Goal: Task Accomplishment & Management: Manage account settings

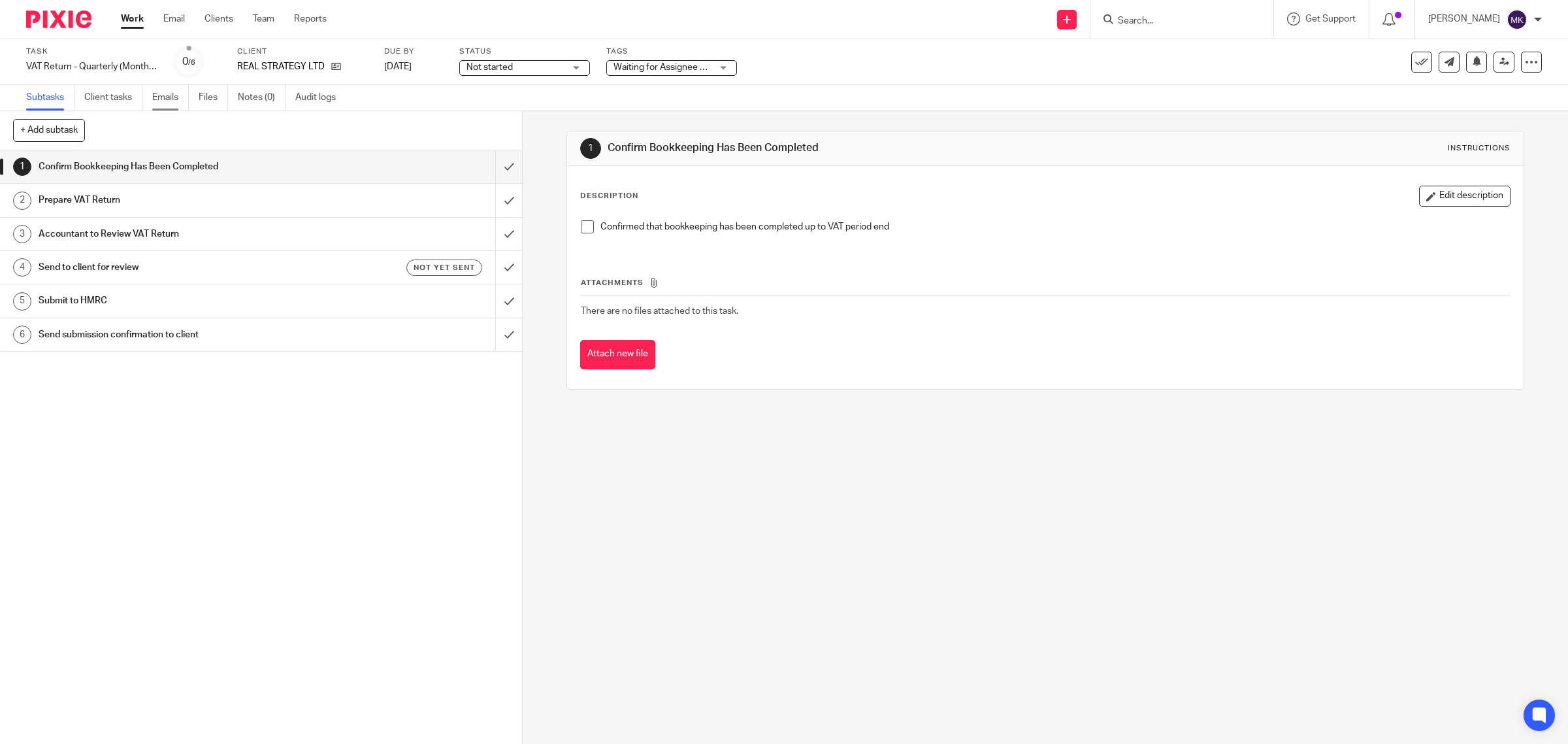
click at [171, 99] on link "Emails" at bounding box center [170, 98] width 37 height 25
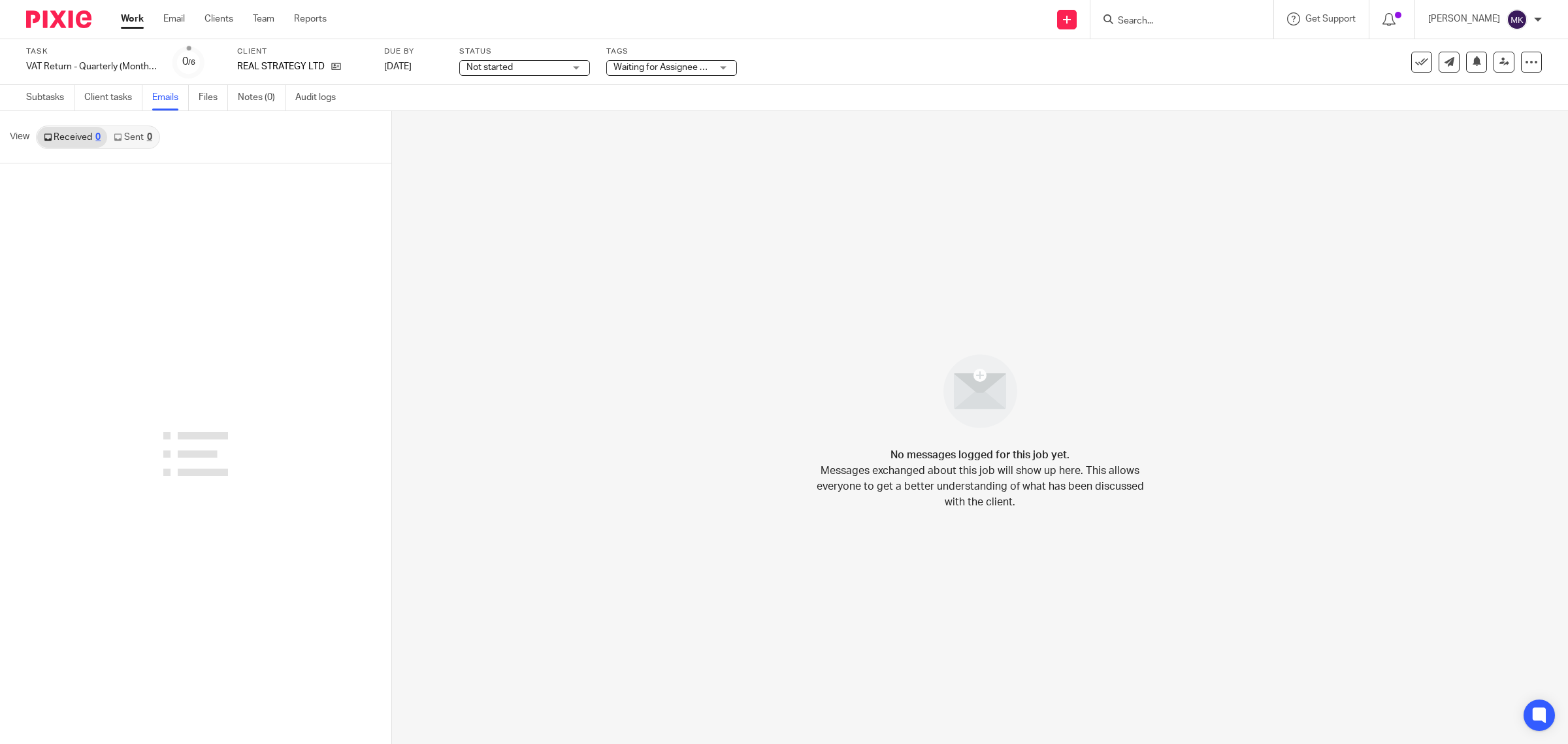
click at [150, 128] on link "Sent 0" at bounding box center [132, 137] width 51 height 21
click at [328, 62] on link at bounding box center [333, 67] width 17 height 13
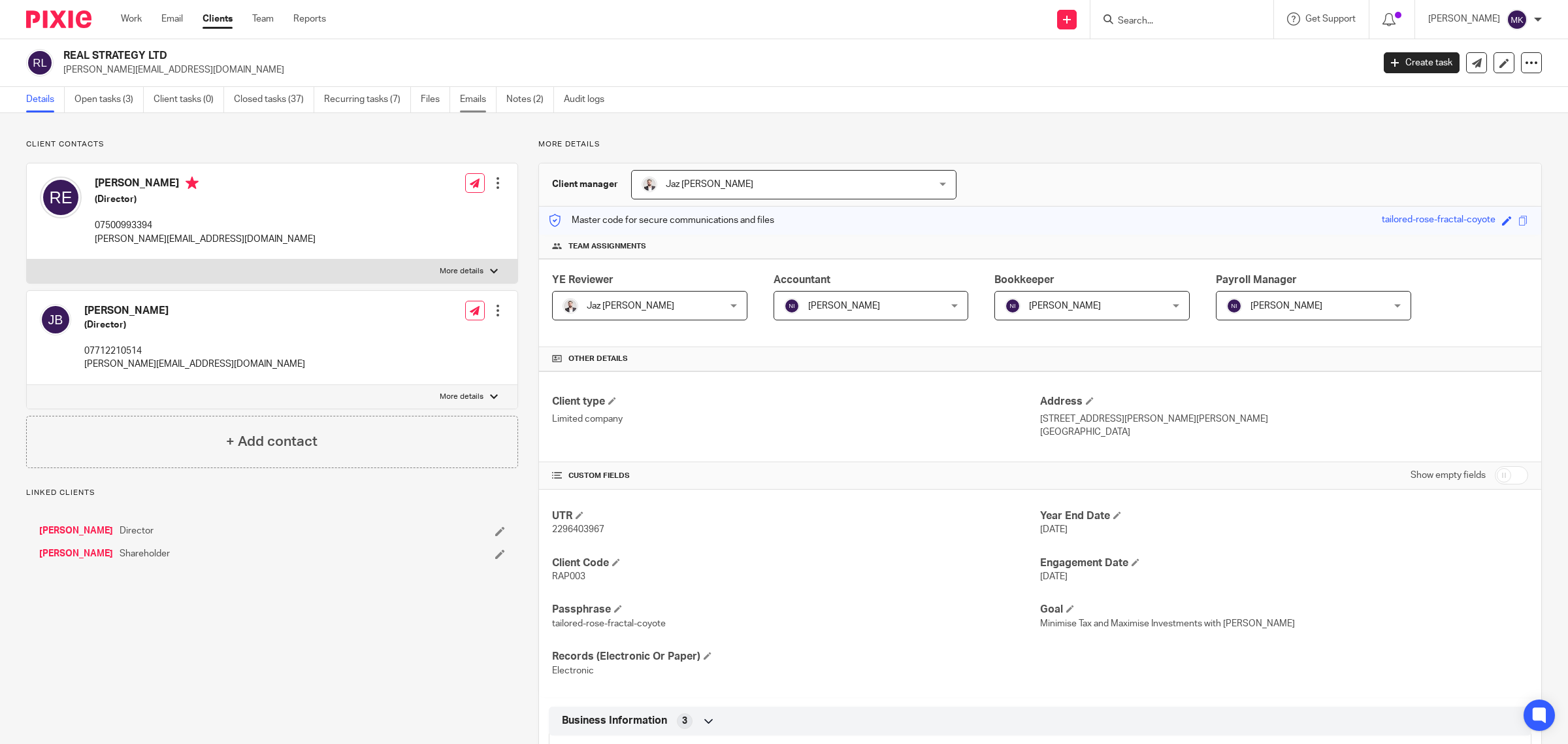
click at [464, 96] on link "Emails" at bounding box center [478, 100] width 37 height 25
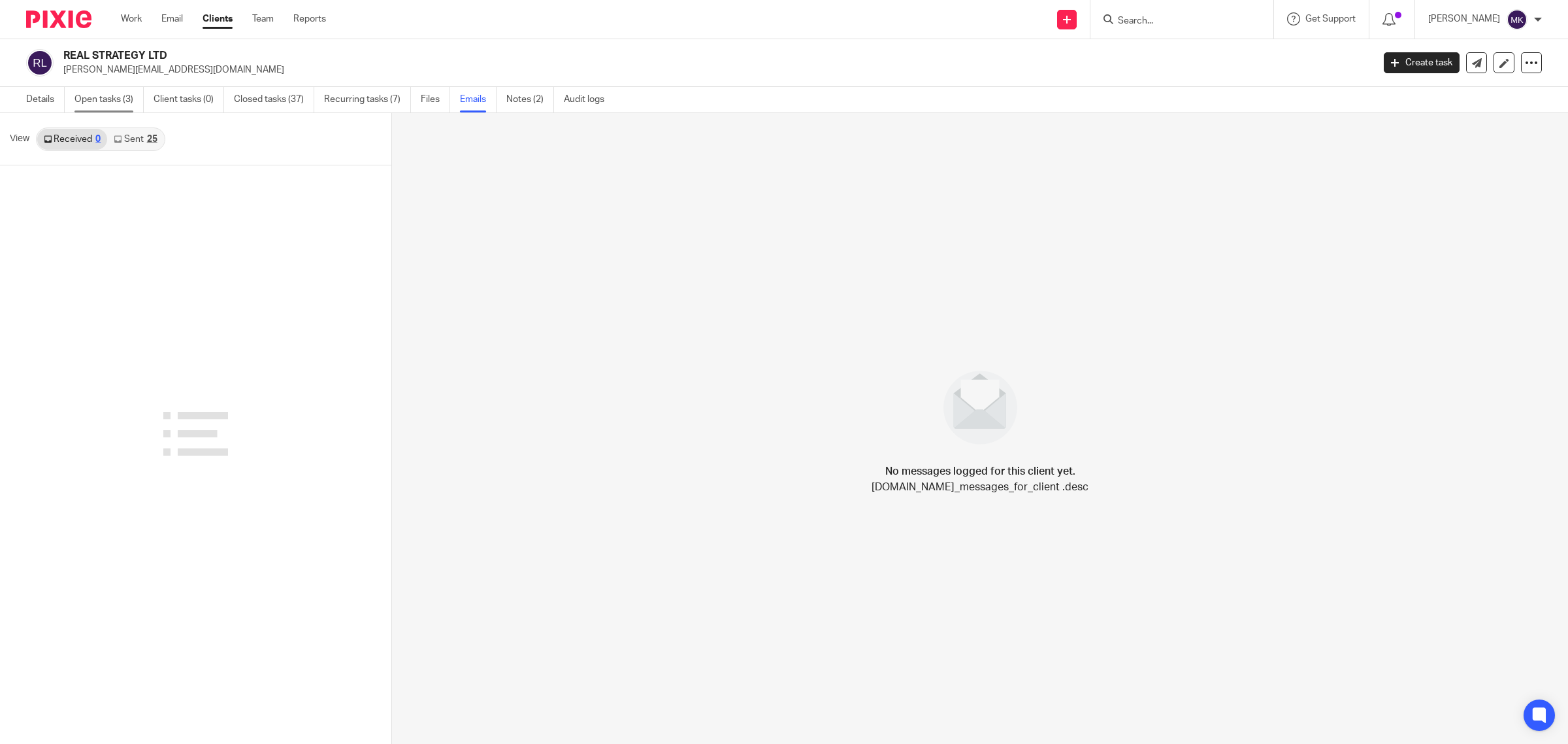
click at [95, 100] on link "Open tasks (3)" at bounding box center [109, 100] width 69 height 25
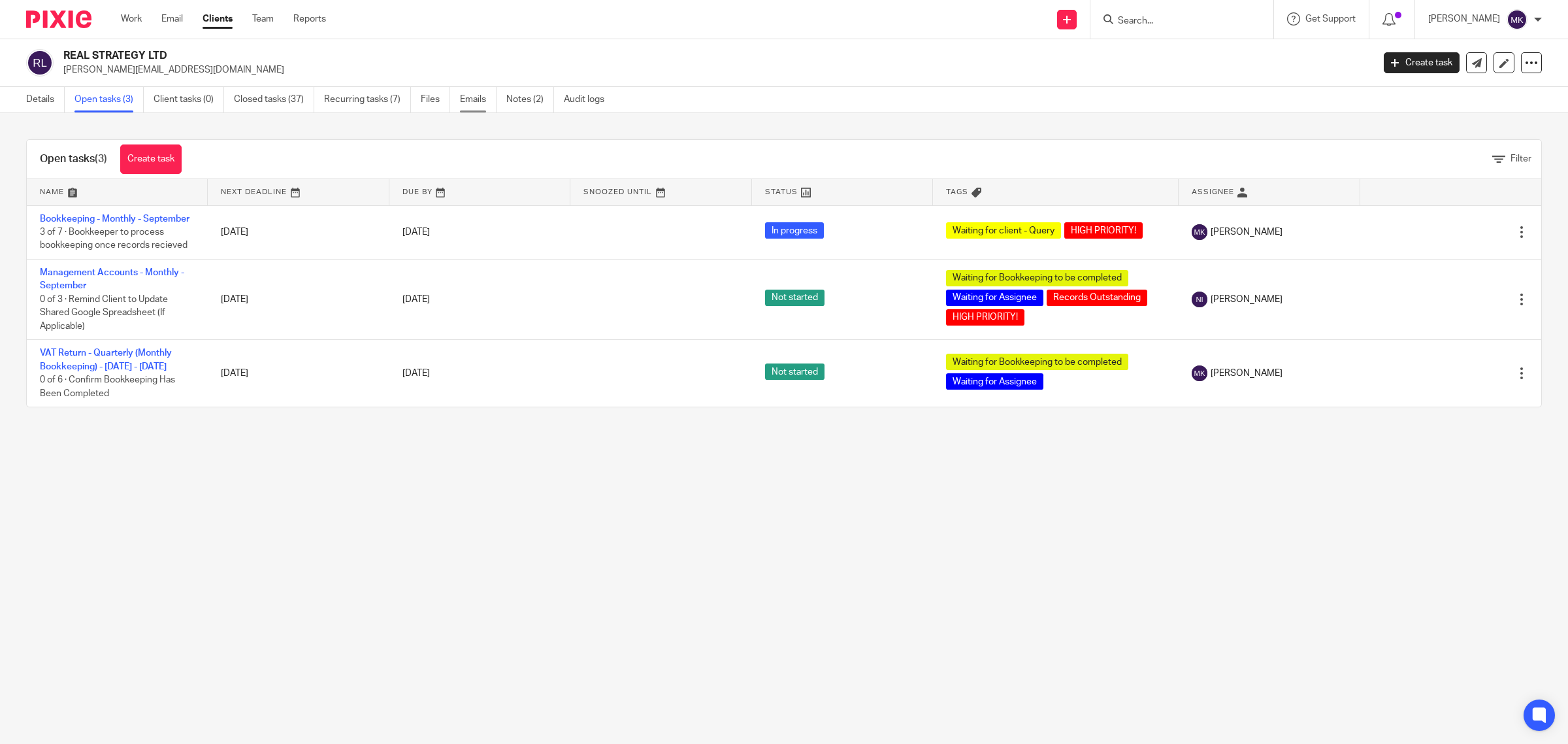
click at [479, 97] on link "Emails" at bounding box center [478, 100] width 37 height 25
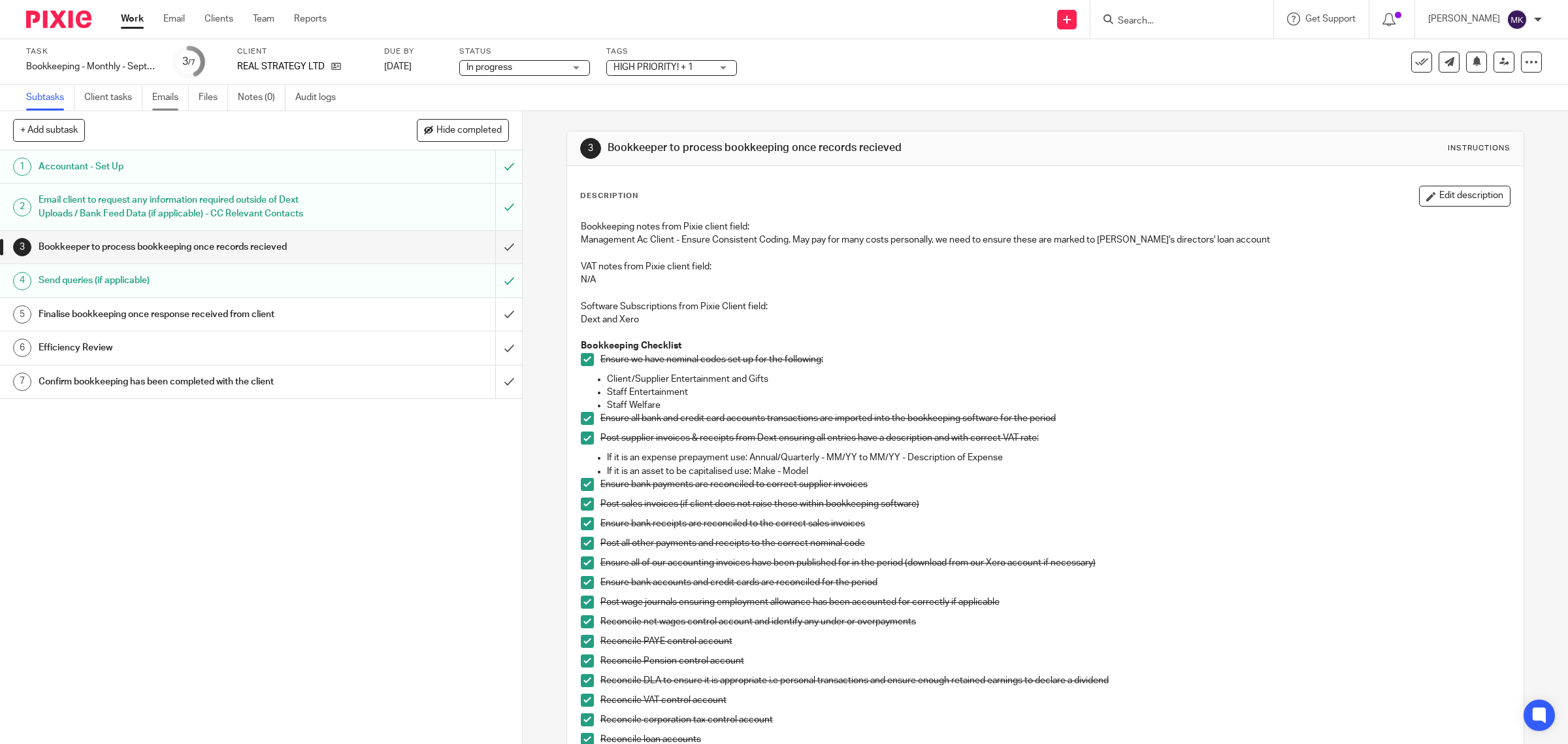
click at [154, 92] on link "Emails" at bounding box center [170, 98] width 37 height 25
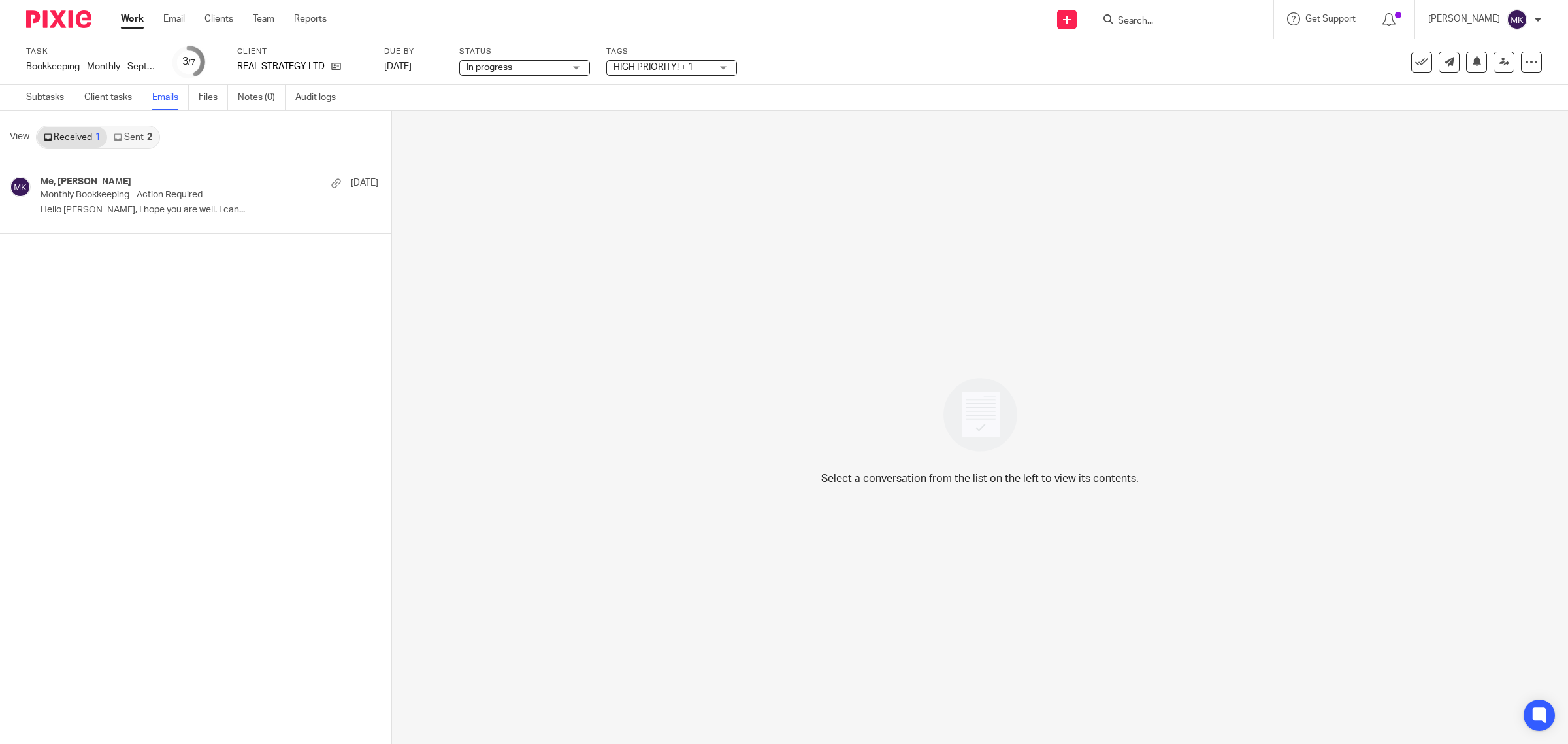
click at [139, 141] on link "Sent 2" at bounding box center [132, 137] width 51 height 21
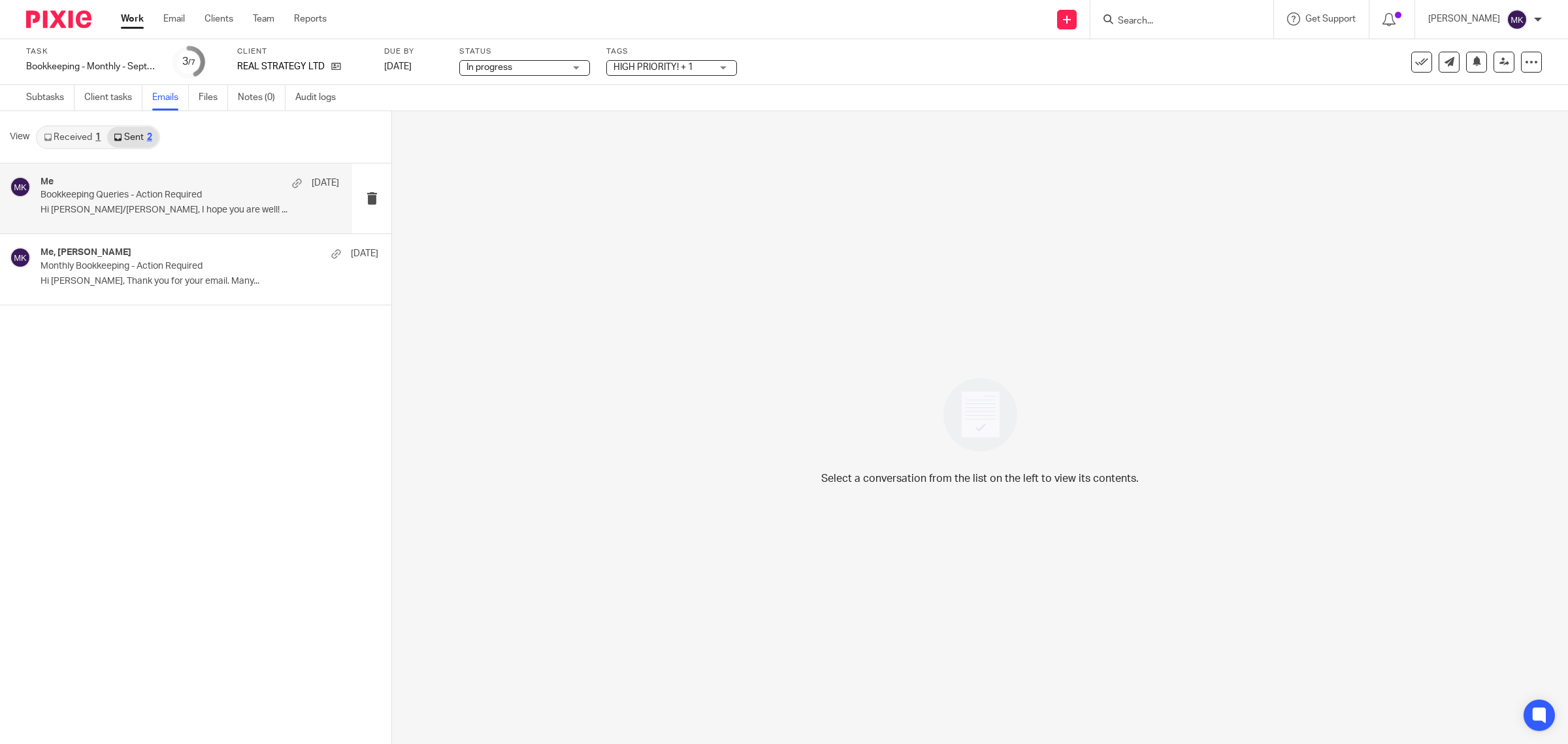
click at [135, 198] on p "Bookkeeping Queries - Action Required" at bounding box center [160, 195] width 239 height 11
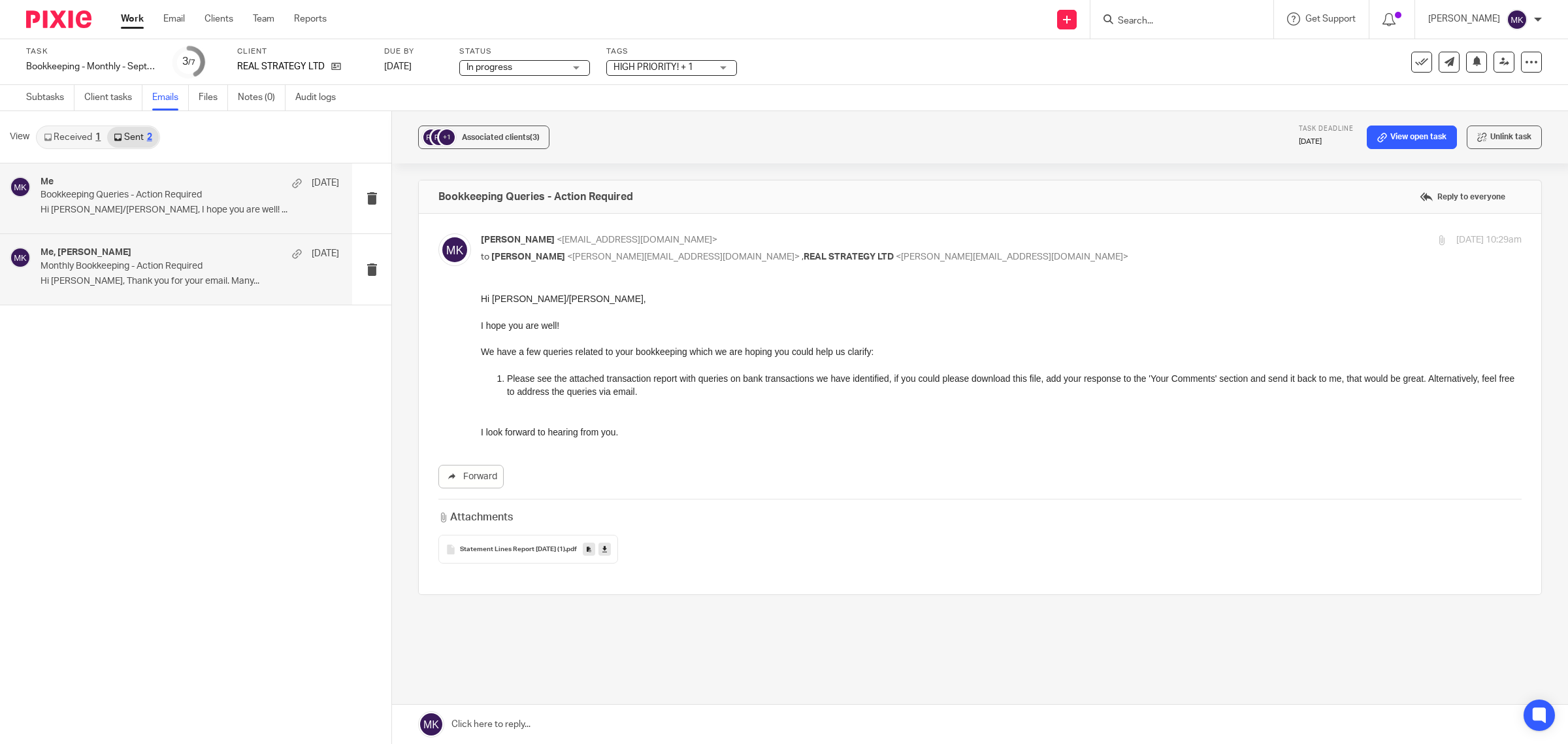
click at [206, 290] on div "Me, James Box 6 Oct Monthly Bookkeeping - Action Required Hi James, Thank you f…" at bounding box center [190, 269] width 299 height 44
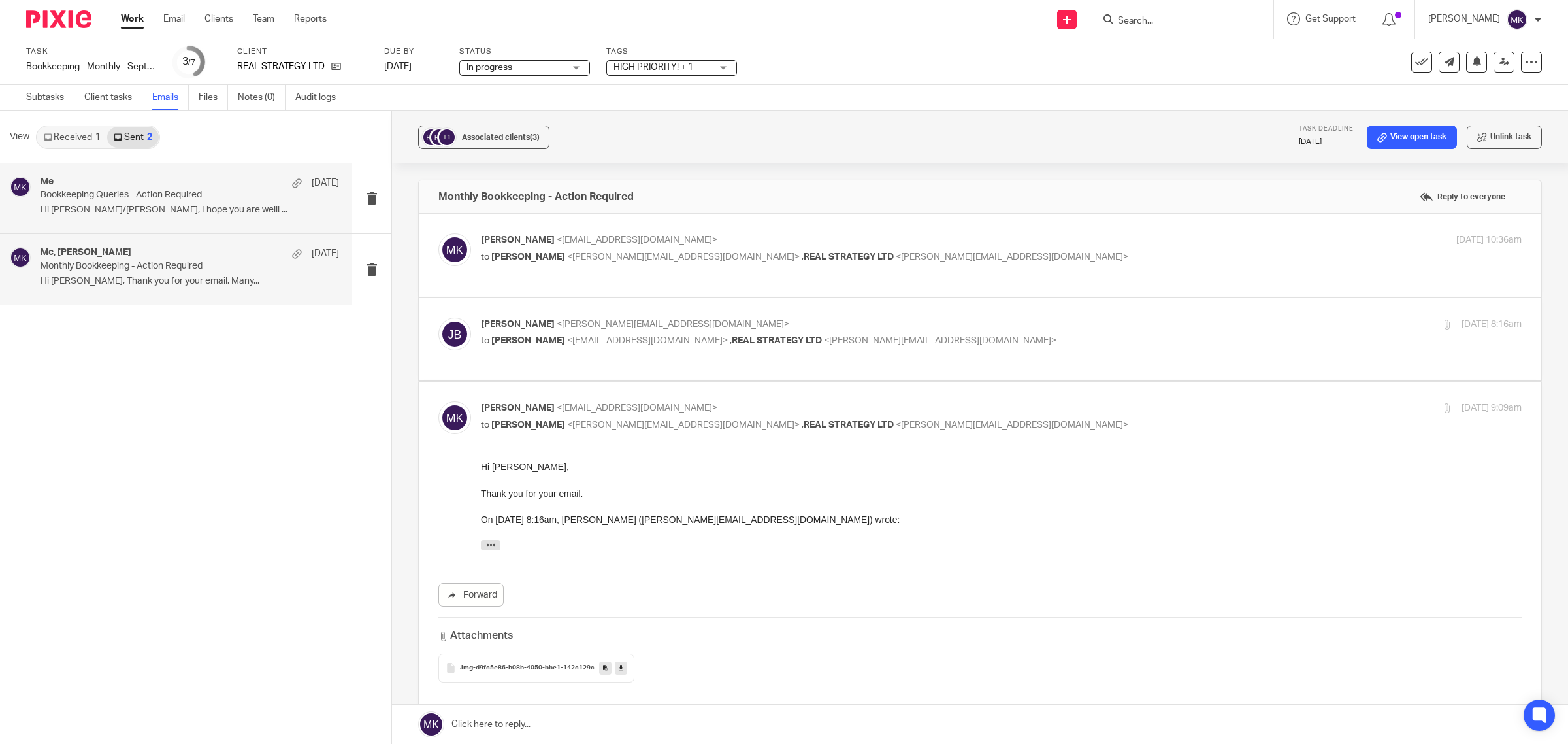
click at [207, 214] on p "Hi James/Raphael, I hope you are well! ..." at bounding box center [190, 210] width 299 height 11
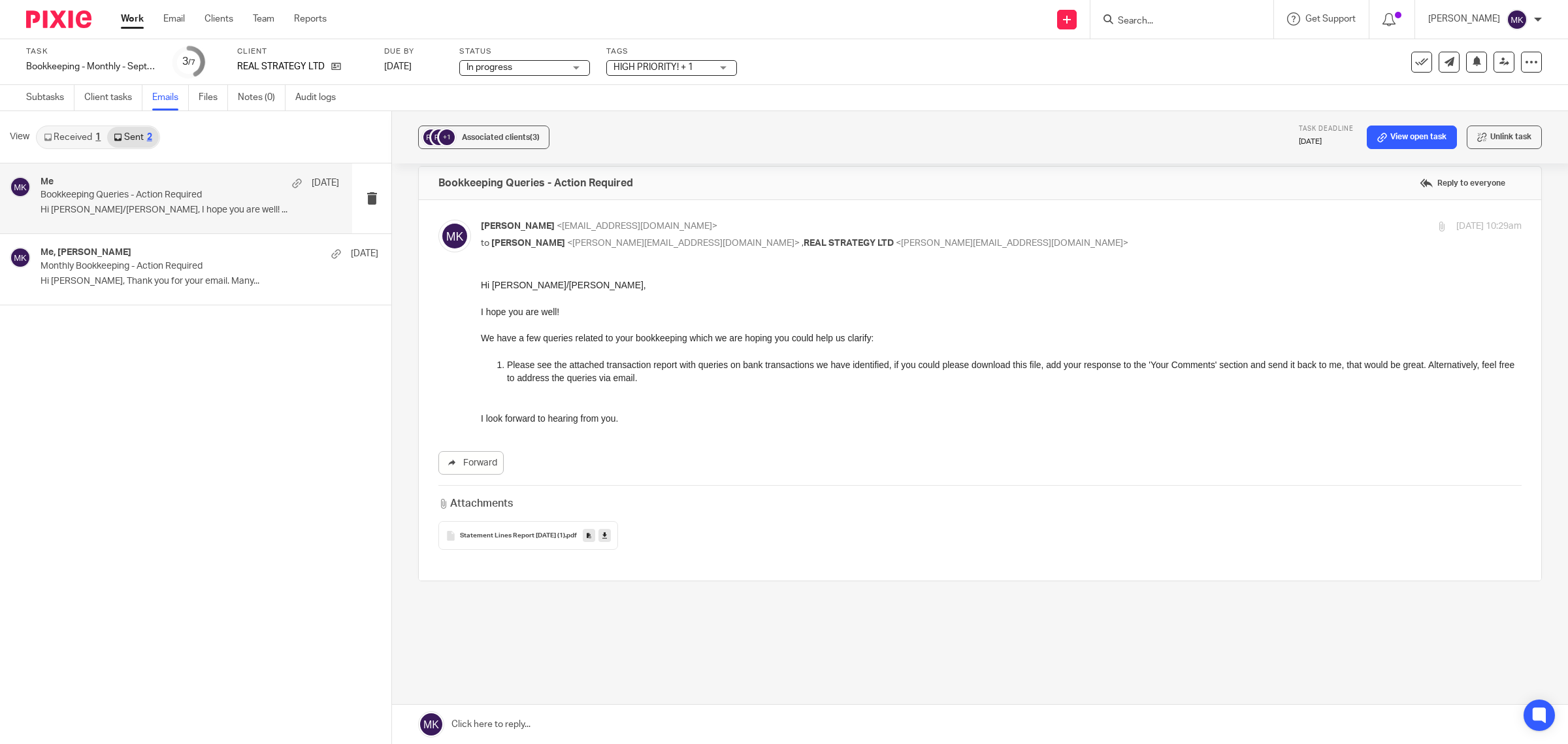
scroll to position [21, 0]
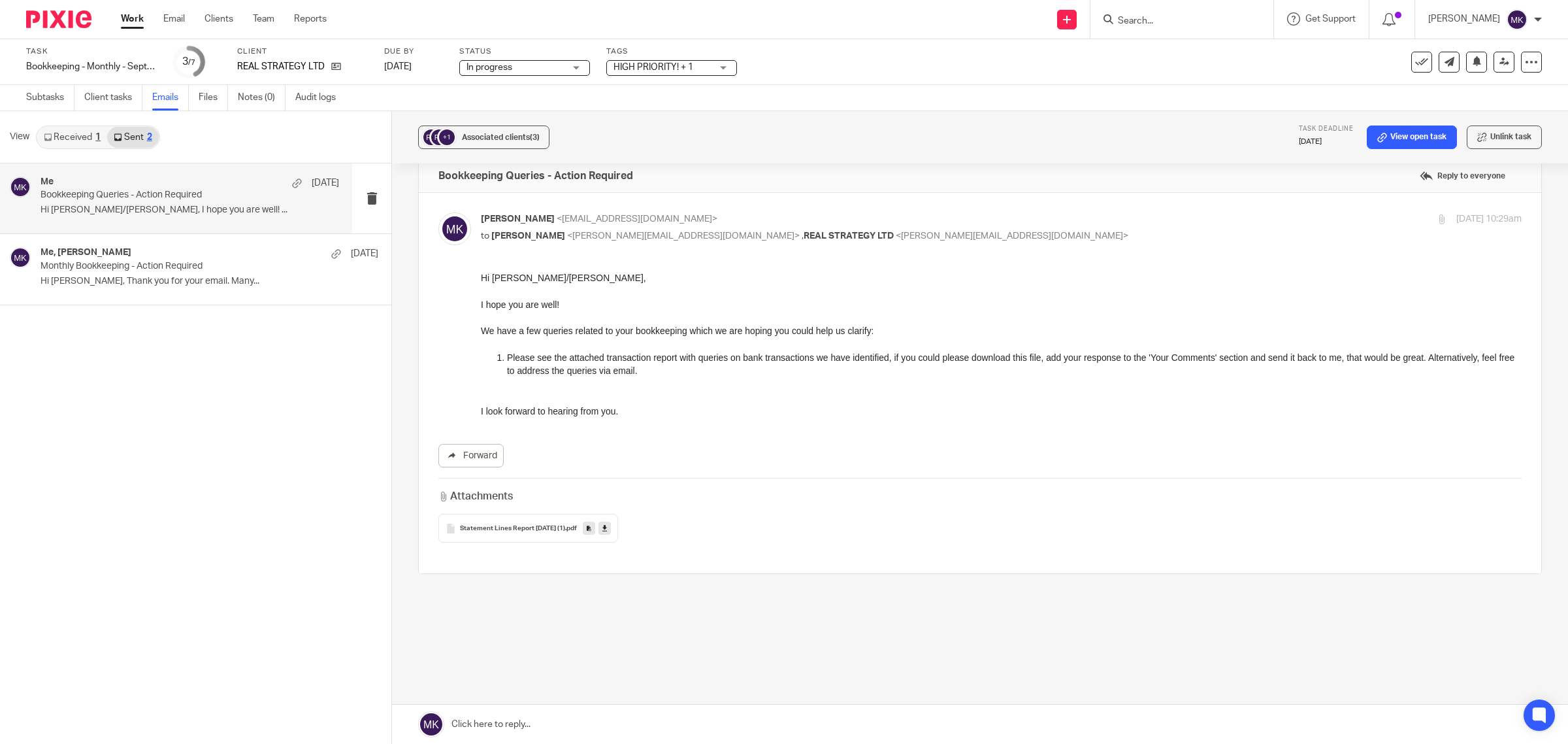
click at [611, 530] on link at bounding box center [605, 529] width 13 height 13
click at [155, 269] on p "Monthly Bookkeeping - Action Required" at bounding box center [160, 266] width 239 height 11
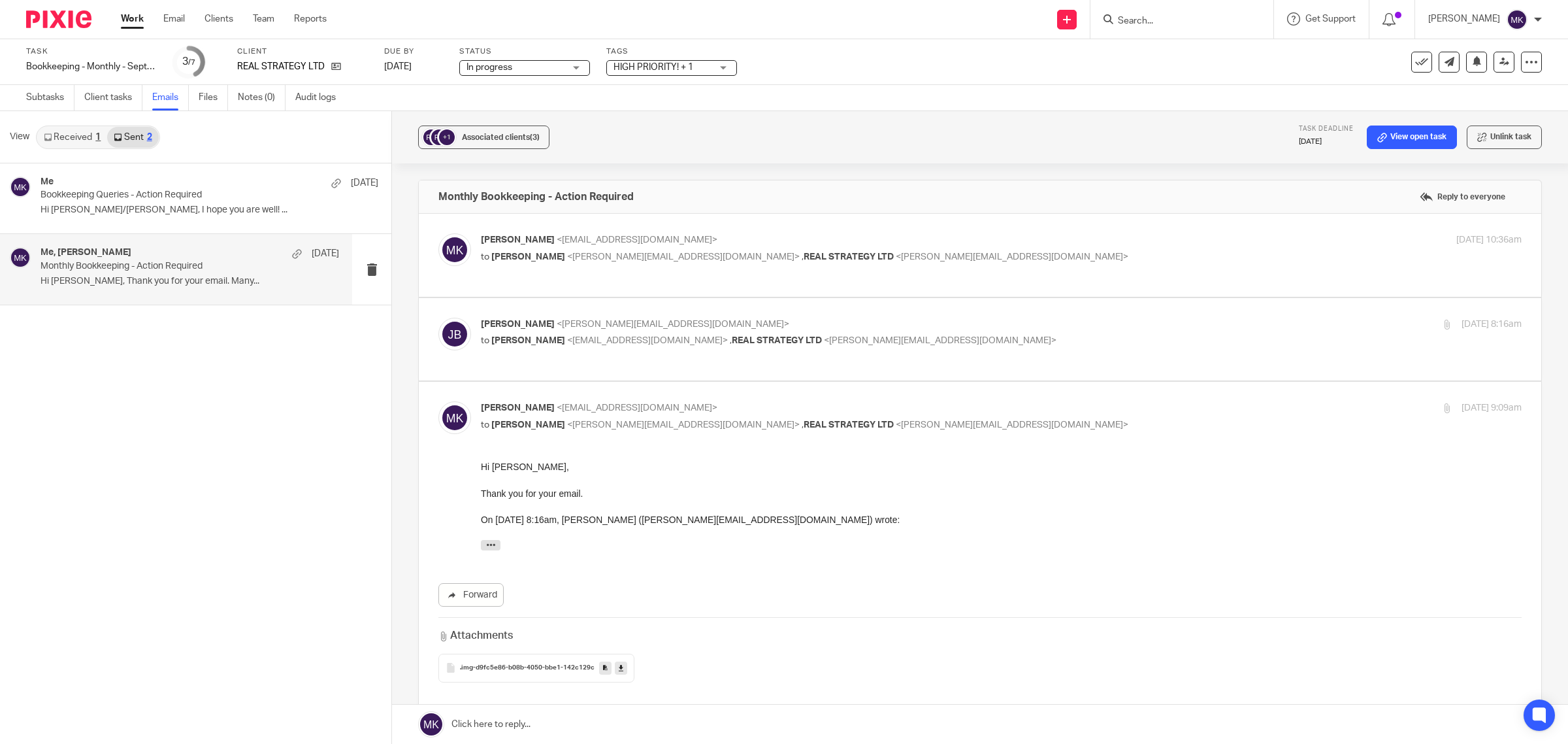
scroll to position [0, 0]
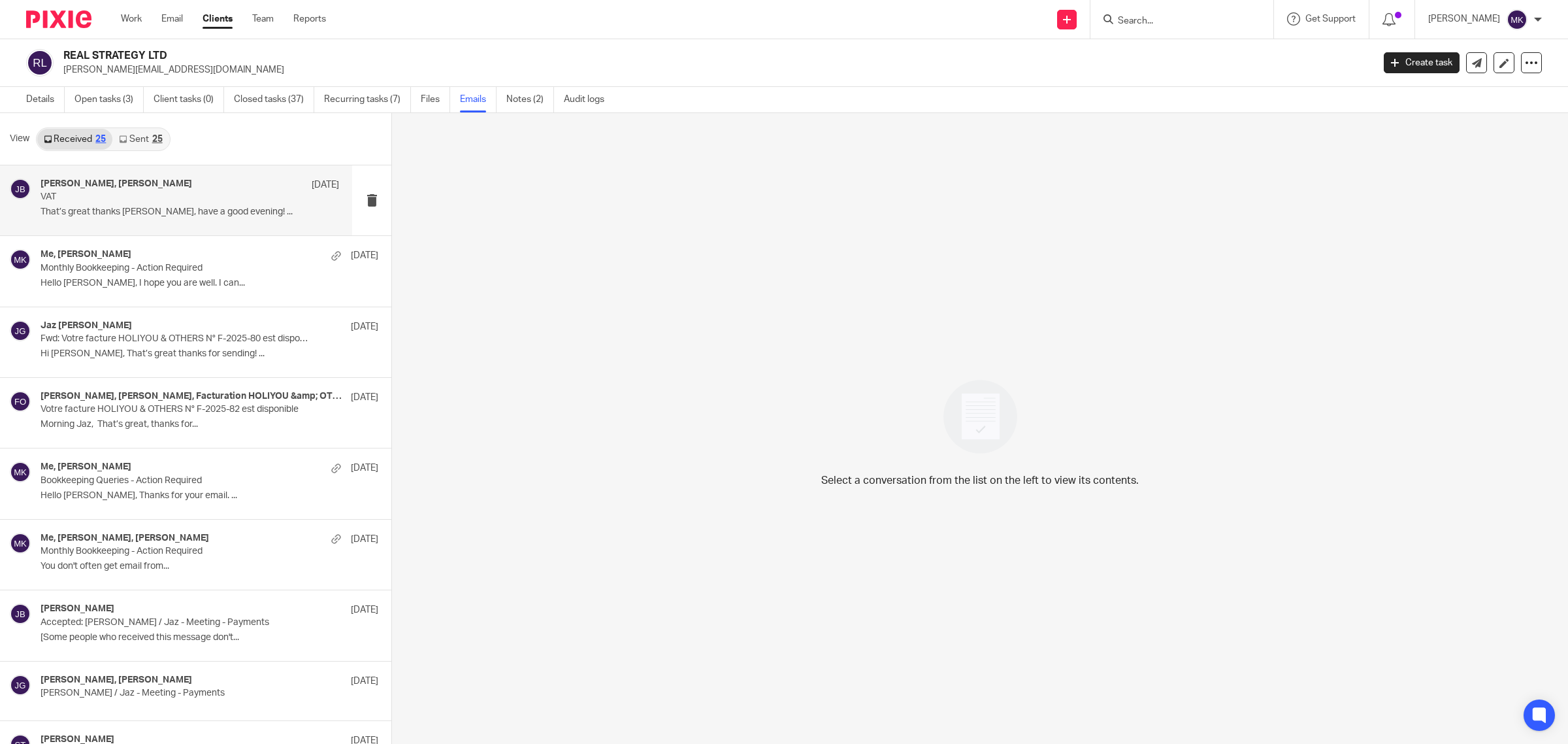
click at [143, 196] on p "VAT" at bounding box center [160, 197] width 239 height 11
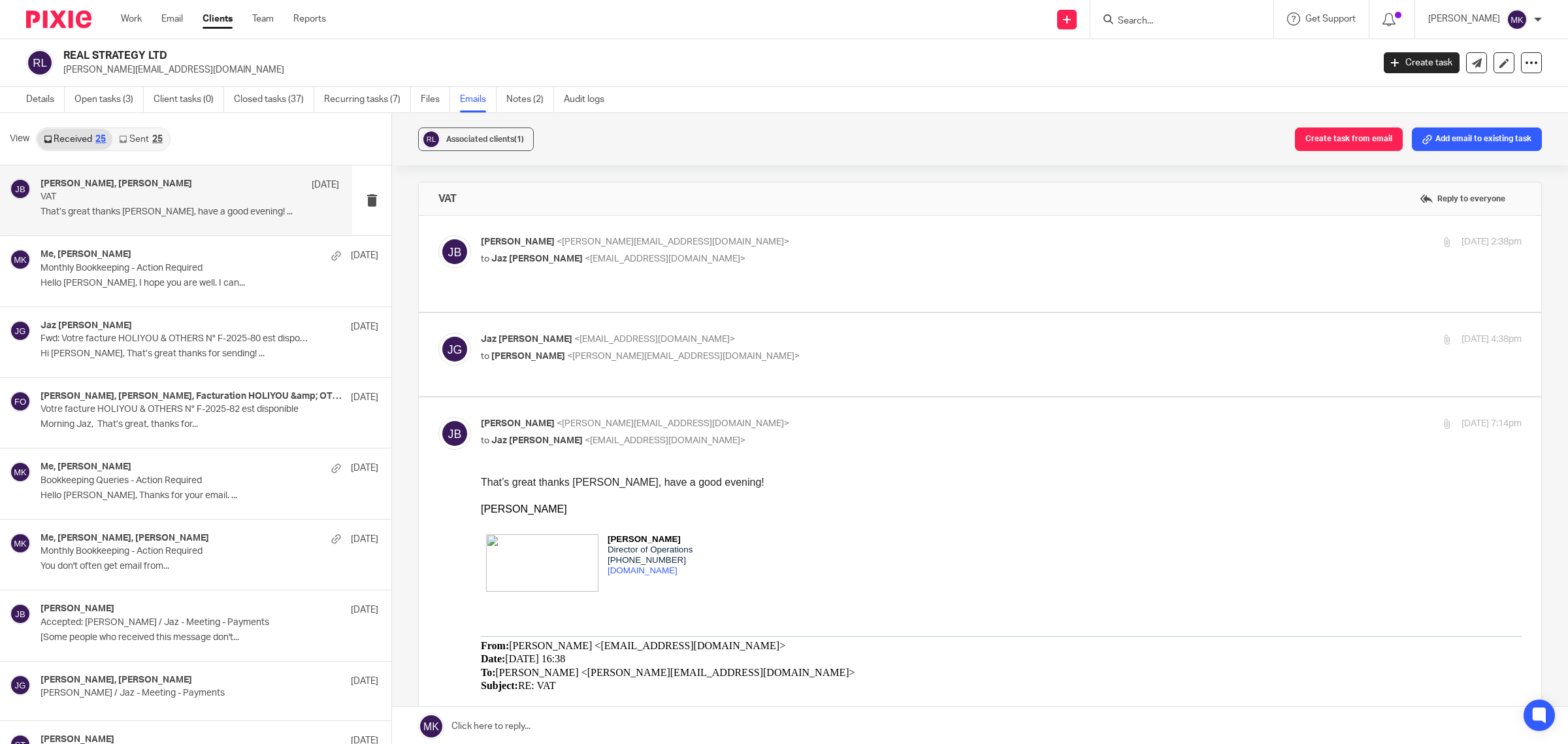
click at [860, 252] on div "[PERSON_NAME] <[PERSON_NAME][EMAIL_ADDRESS][DOMAIN_NAME]> to [PERSON_NAME] <[EM…" at bounding box center [827, 250] width 694 height 30
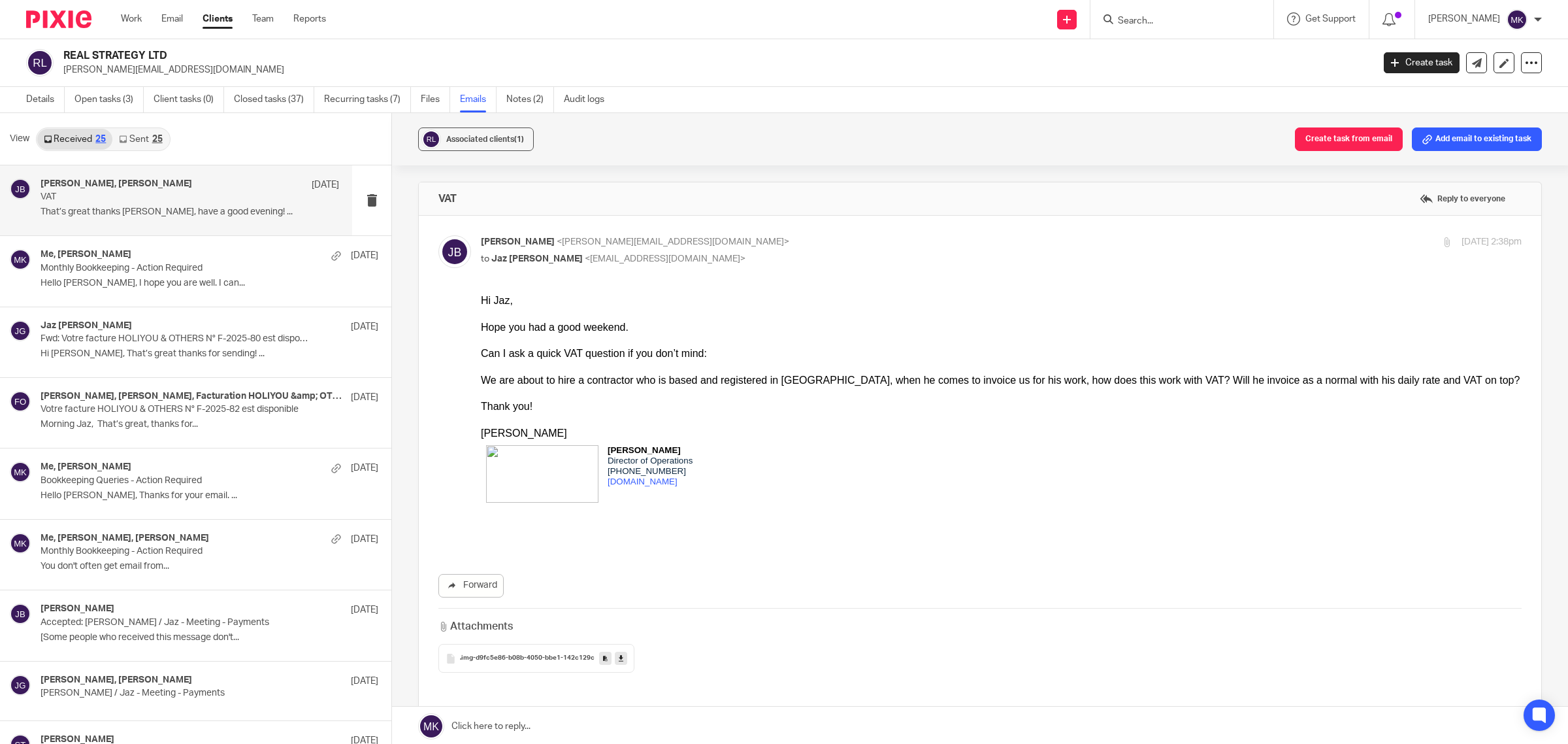
click at [860, 252] on div "James Box <james@real-consulting.co.uk> to Jaz Grewal <jazgrewal@taxassist.co.u…" at bounding box center [827, 250] width 694 height 30
checkbox input "false"
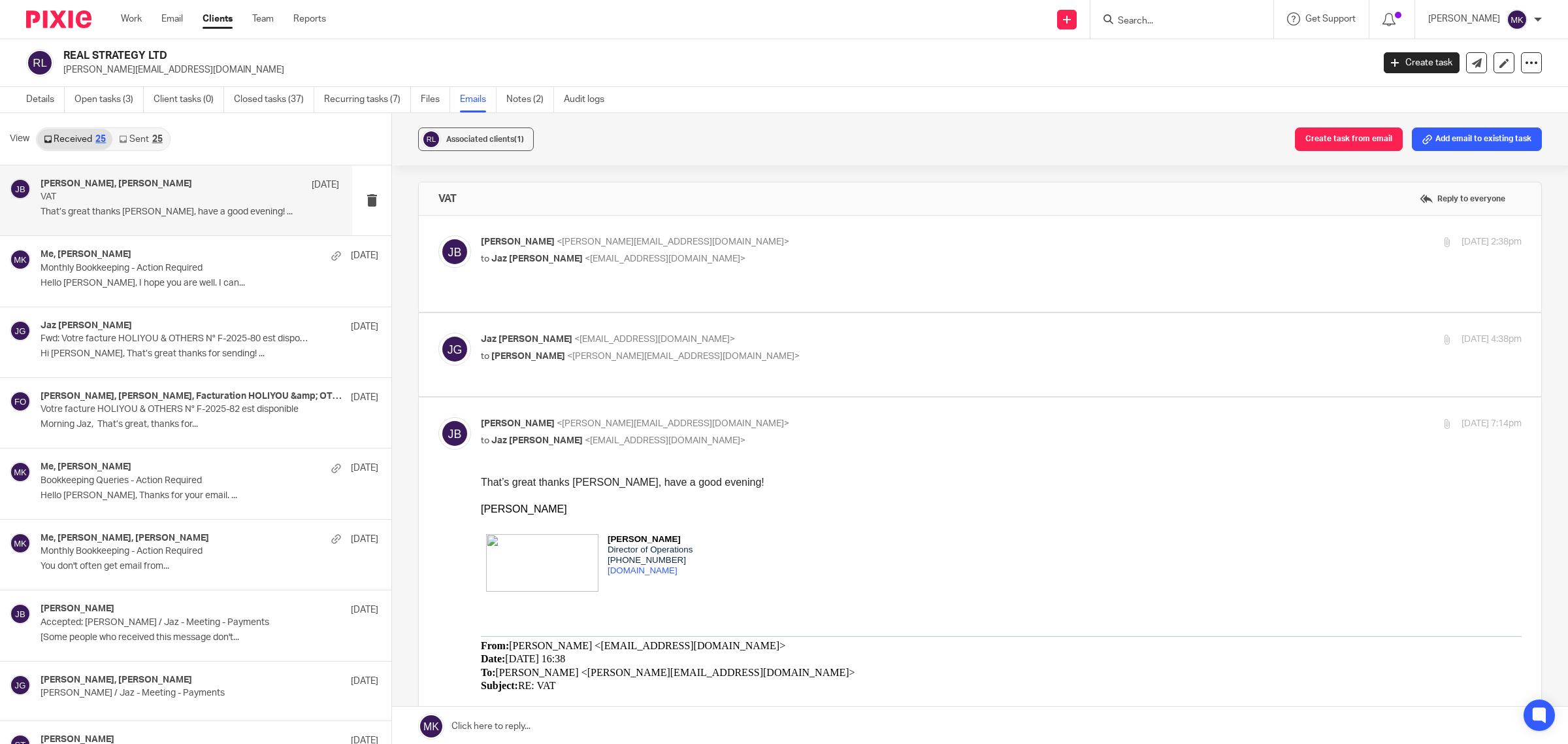
click at [796, 314] on label at bounding box center [980, 355] width 1123 height 83
click at [439, 332] on input "checkbox" at bounding box center [438, 332] width 1 height 1
checkbox input "true"
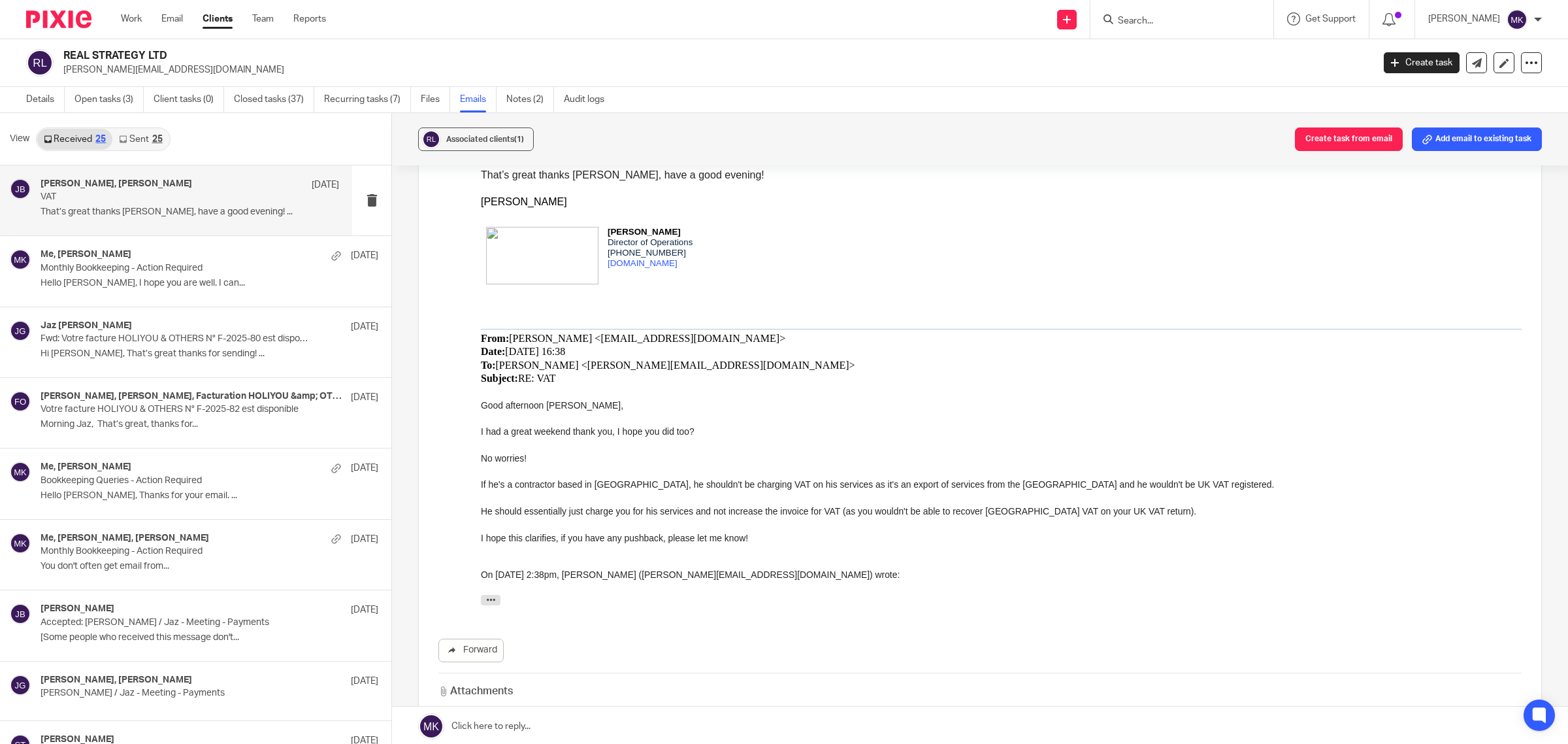
scroll to position [646, 0]
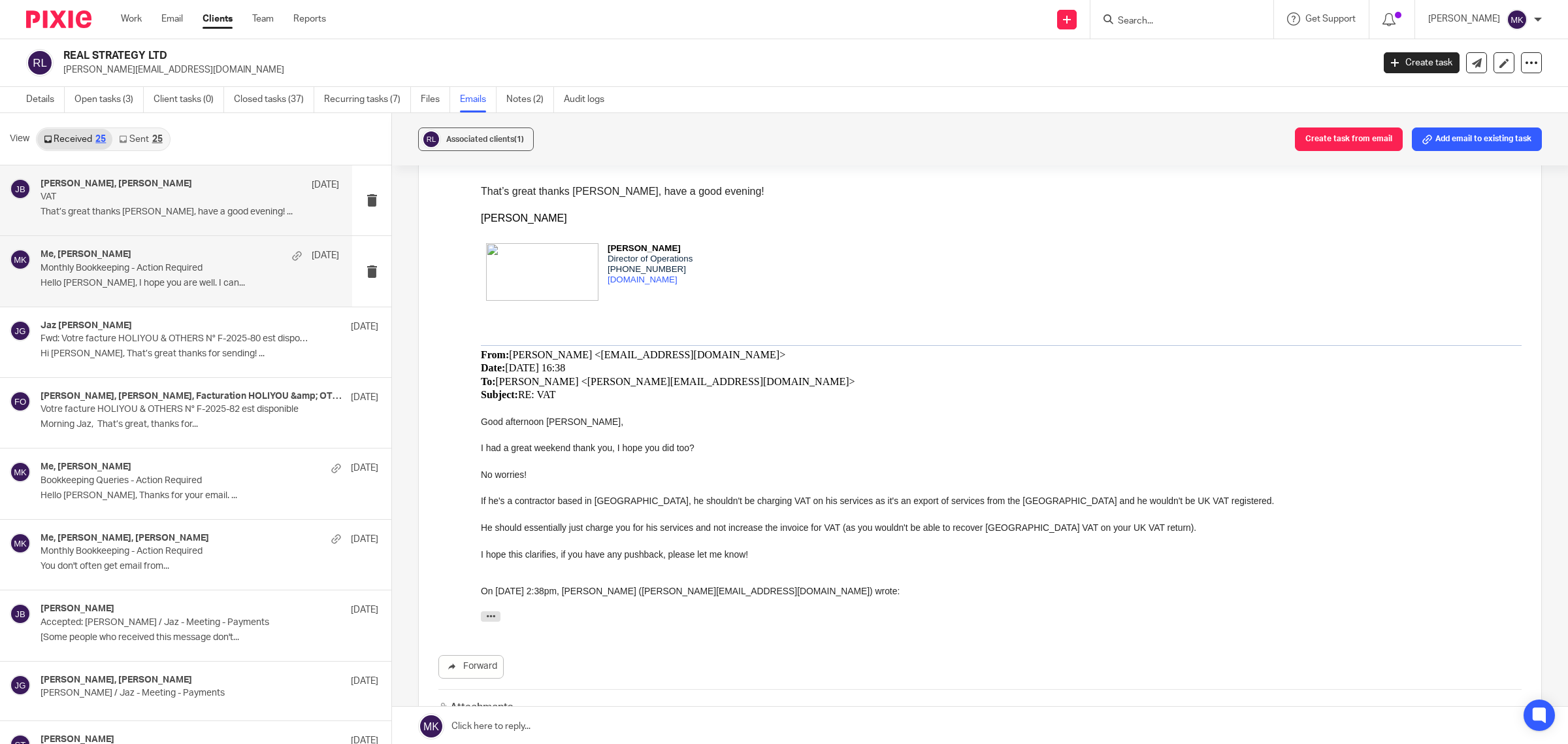
click at [145, 269] on p "Monthly Bookkeeping - Action Required" at bounding box center [160, 268] width 239 height 11
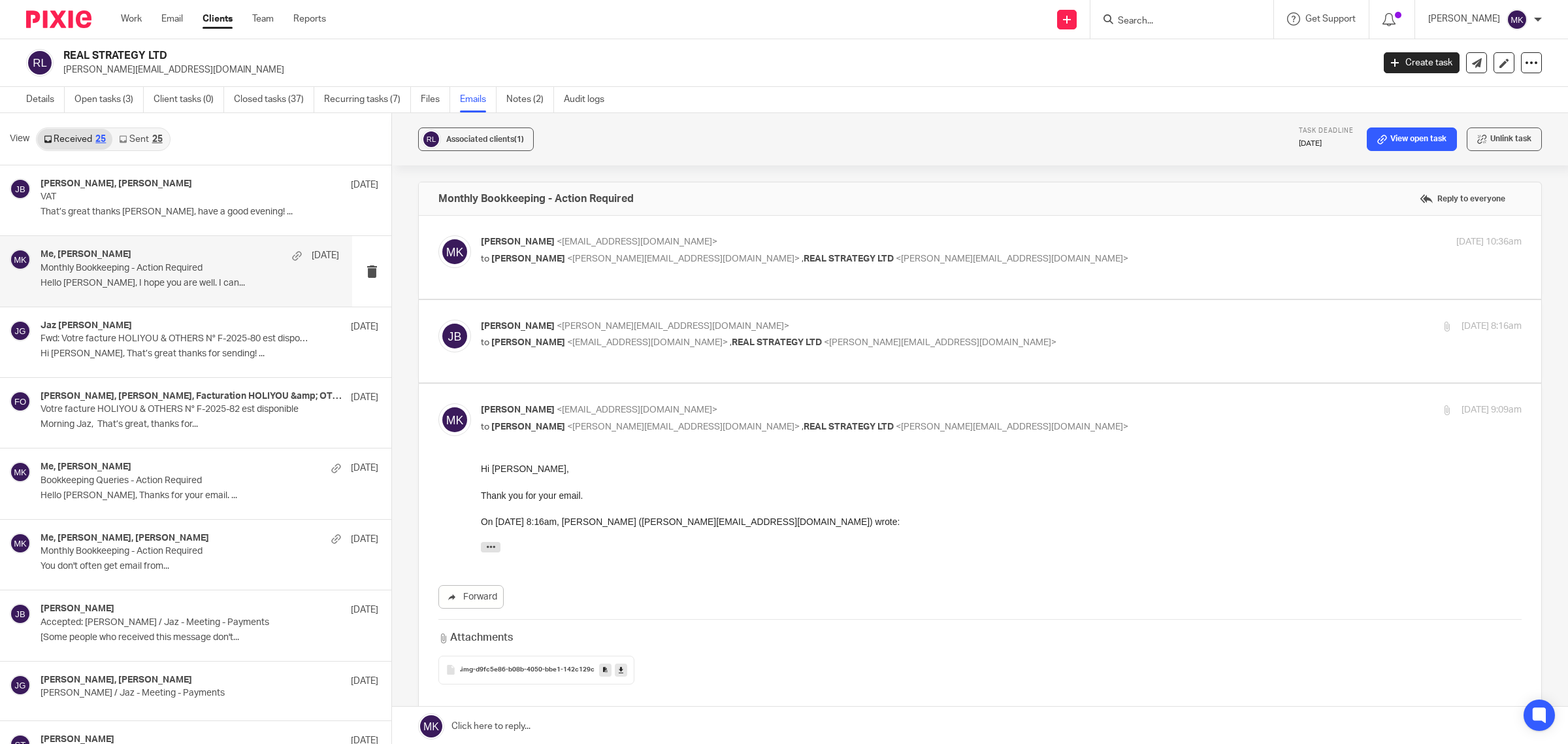
scroll to position [0, 0]
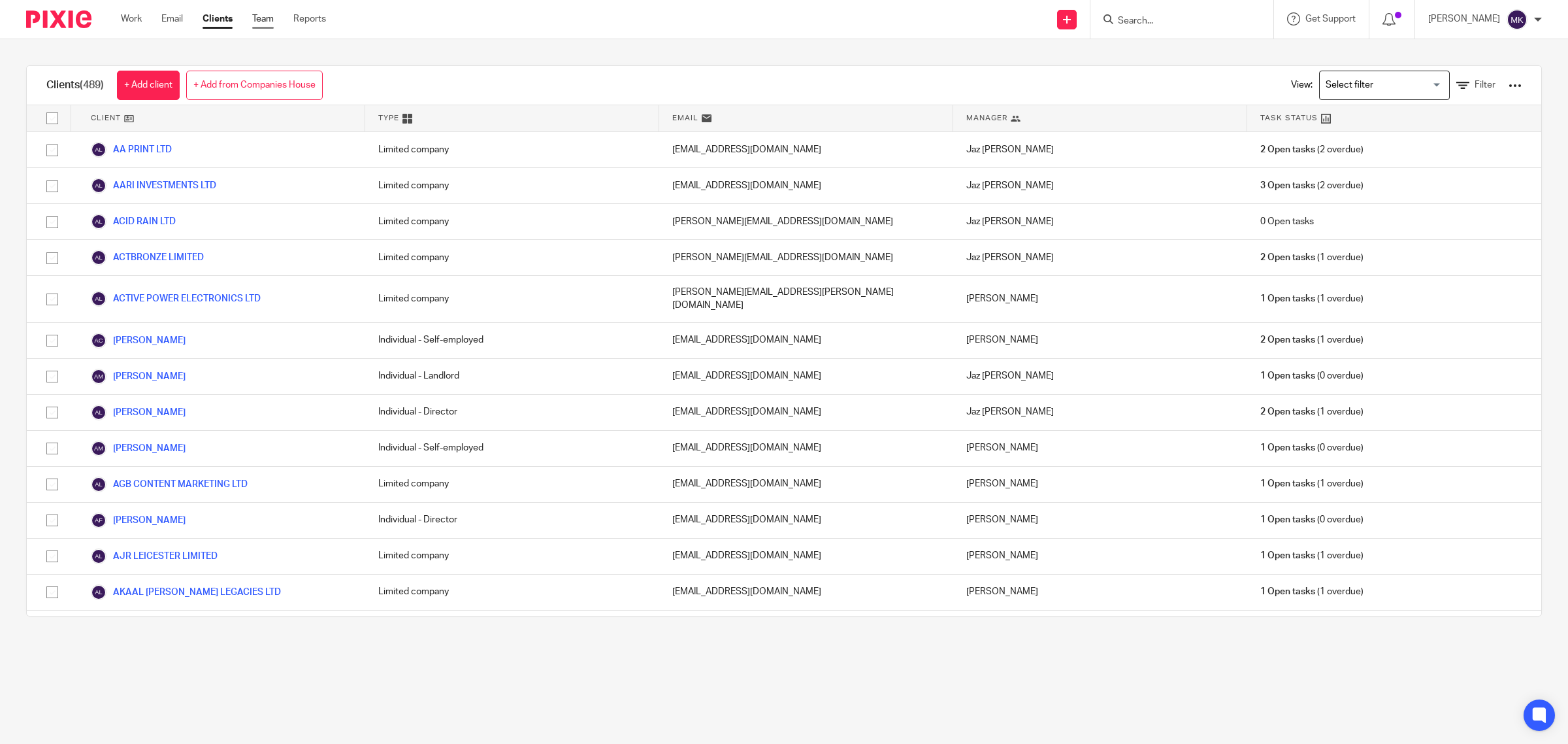
click at [260, 17] on link "Team" at bounding box center [263, 19] width 21 height 13
